Goal: Task Accomplishment & Management: Complete application form

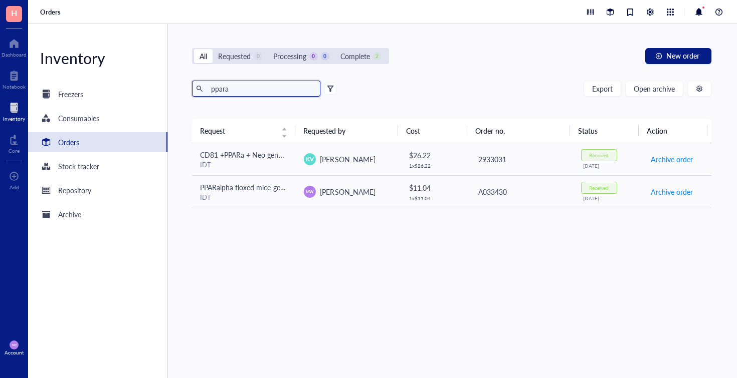
click at [240, 89] on input "ppara" at bounding box center [261, 88] width 109 height 15
type input "p"
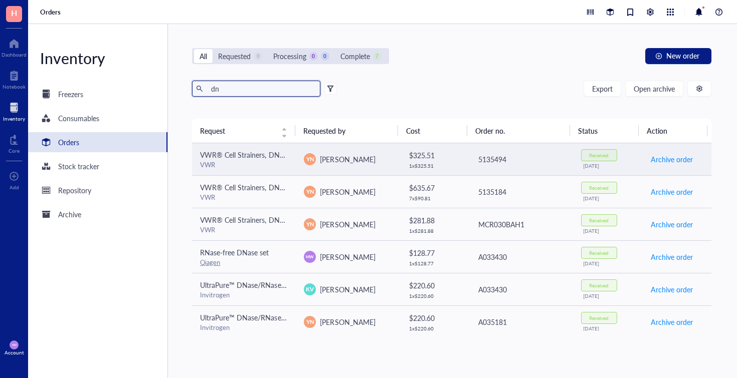
type input "d"
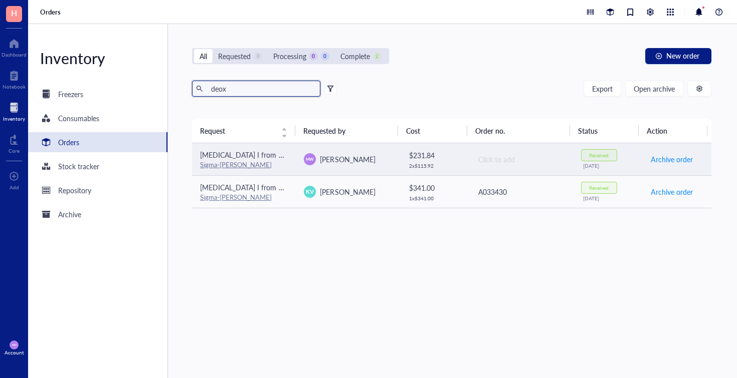
type input "deox"
click at [219, 159] on span "[MEDICAL_DATA] I from bovine pancreas,Type IV, lyophilized powder, ≥2,000 Kunit…" at bounding box center [356, 155] width 313 height 10
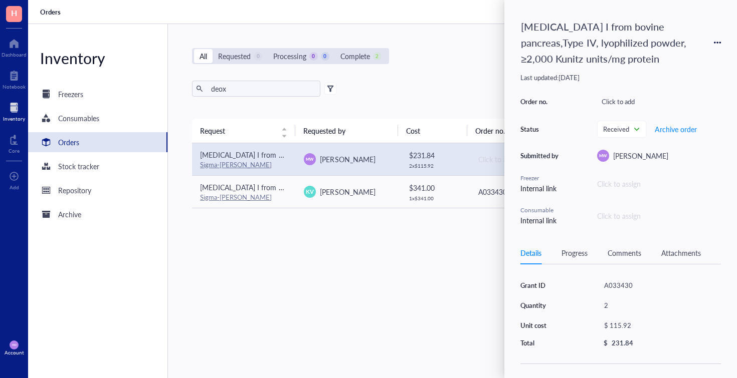
click at [726, 38] on div "[MEDICAL_DATA] I from bovine pancreas,Type IV, lyophilized powder, ≥2,000 Kunit…" at bounding box center [620, 189] width 233 height 378
click at [718, 44] on icon at bounding box center [717, 42] width 7 height 7
click at [692, 56] on span "Request again" at bounding box center [681, 57] width 63 height 11
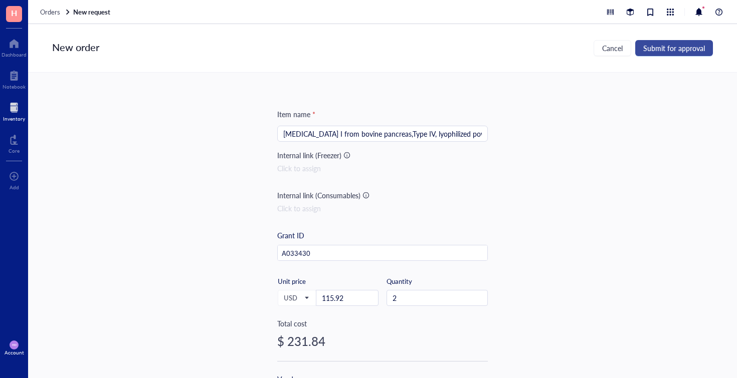
click at [647, 55] on button "Submit for approval" at bounding box center [674, 48] width 78 height 16
